Goal: Check status: Check status

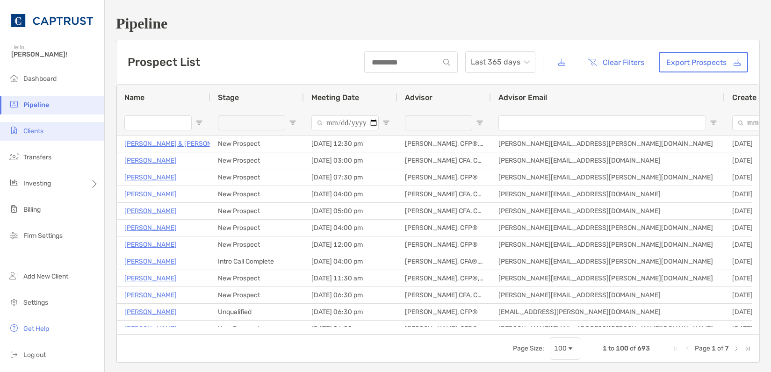
click at [32, 129] on span "Clients" at bounding box center [33, 131] width 20 height 8
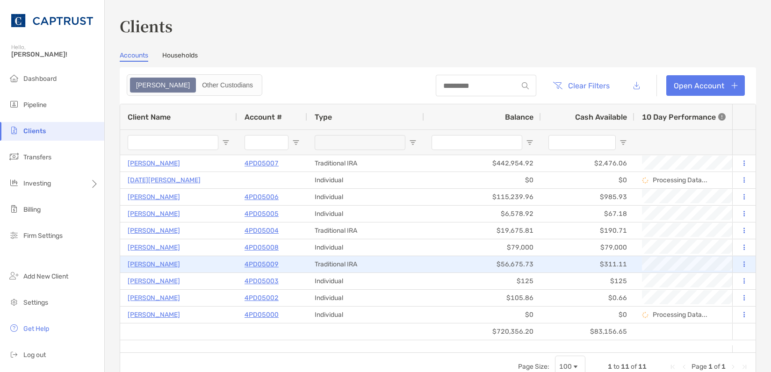
click at [147, 264] on p "[PERSON_NAME]" at bounding box center [154, 265] width 52 height 12
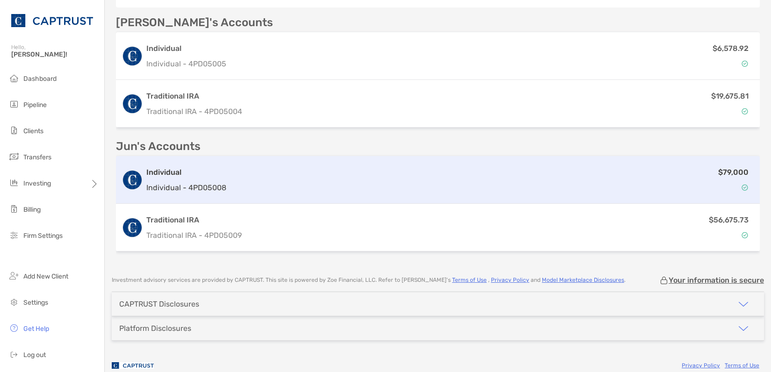
scroll to position [327, 0]
click at [178, 199] on div "Individual Individual - 4PD05008 $79,000" at bounding box center [438, 180] width 644 height 48
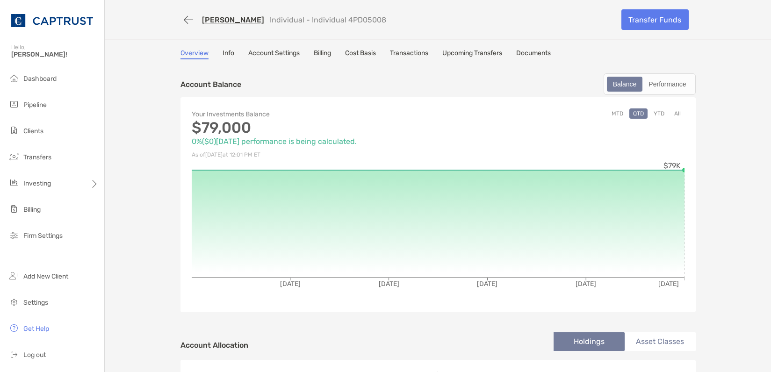
click at [404, 55] on link "Transactions" at bounding box center [409, 54] width 38 height 10
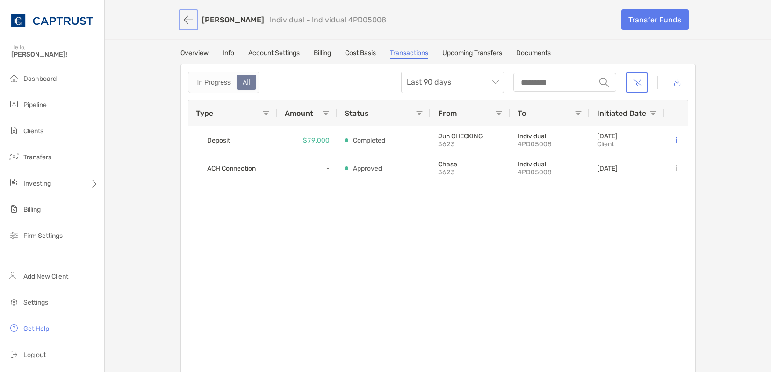
click at [185, 21] on button "button" at bounding box center [188, 19] width 16 height 17
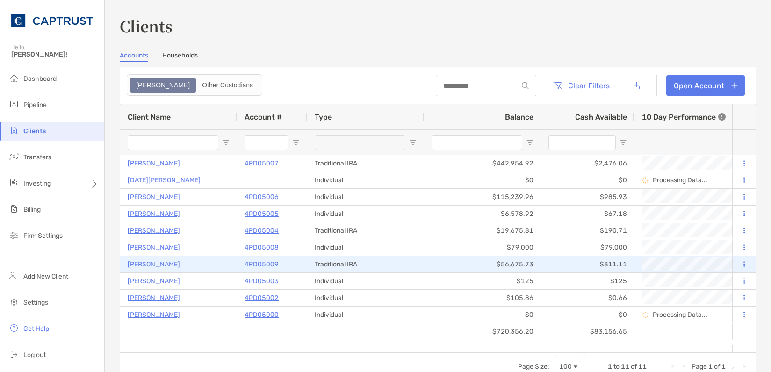
click at [139, 263] on p "[PERSON_NAME]" at bounding box center [154, 265] width 52 height 12
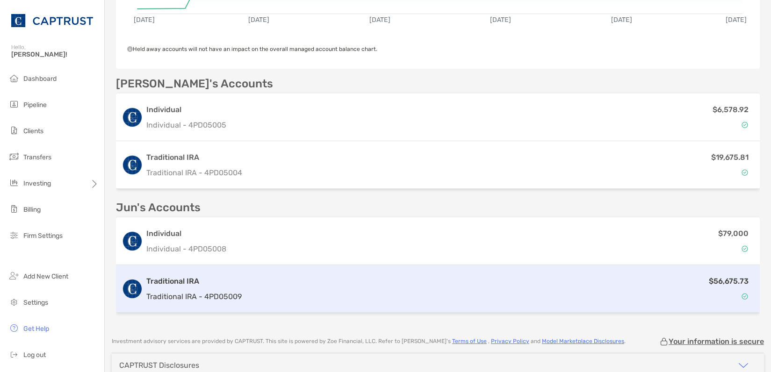
scroll to position [281, 0]
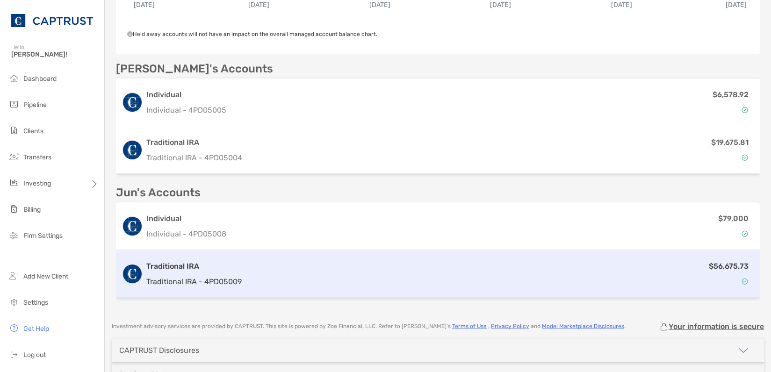
click at [174, 269] on h3 "Traditional IRA" at bounding box center [193, 266] width 95 height 11
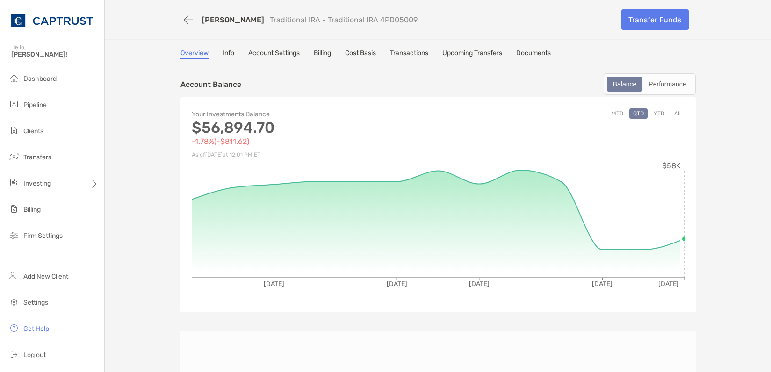
click at [528, 55] on link "Documents" at bounding box center [533, 54] width 35 height 10
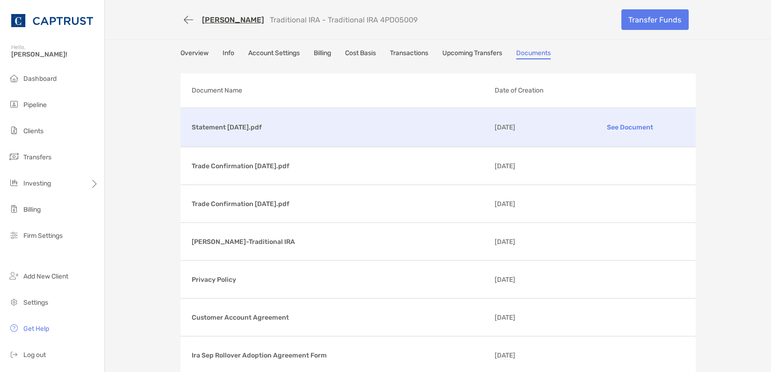
click at [247, 127] on p "Statement [DATE].pdf" at bounding box center [339, 128] width 295 height 12
